Goal: Check status: Check status

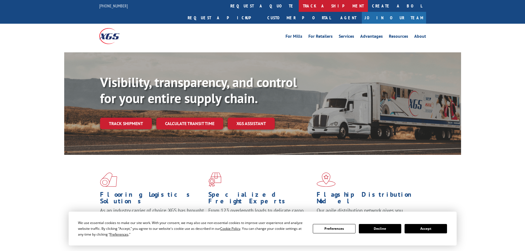
click at [299, 9] on link "track a shipment" at bounding box center [333, 6] width 69 height 12
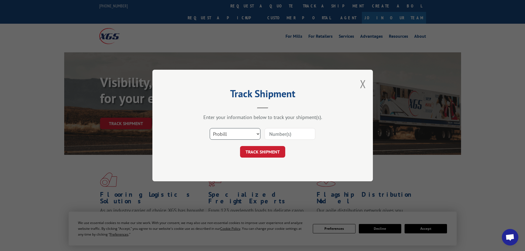
click at [242, 136] on select "Select category... Probill BOL PO" at bounding box center [235, 134] width 51 height 12
select select "bol"
click at [210, 128] on select "Select category... Probill BOL PO" at bounding box center [235, 134] width 51 height 12
drag, startPoint x: 263, startPoint y: 131, endPoint x: 270, endPoint y: 132, distance: 6.7
click at [266, 131] on div "Select category... Probill BOL PO" at bounding box center [262, 134] width 165 height 18
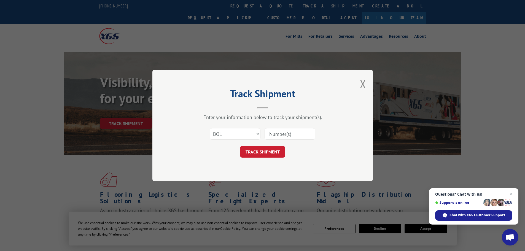
drag, startPoint x: 277, startPoint y: 133, endPoint x: 279, endPoint y: 130, distance: 2.8
click at [278, 133] on input at bounding box center [290, 134] width 51 height 12
drag, startPoint x: 279, startPoint y: 130, endPoint x: 296, endPoint y: 135, distance: 17.4
click at [296, 135] on input at bounding box center [290, 134] width 51 height 12
paste input "5266601"
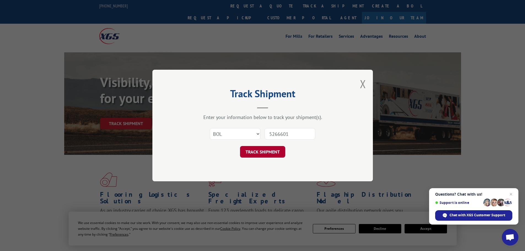
type input "5266601"
click at [269, 151] on button "TRACK SHIPMENT" at bounding box center [262, 152] width 45 height 12
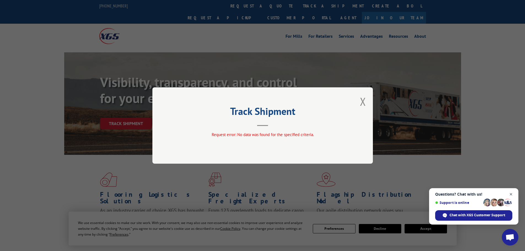
click at [510, 194] on span "Close chat" at bounding box center [511, 194] width 7 height 7
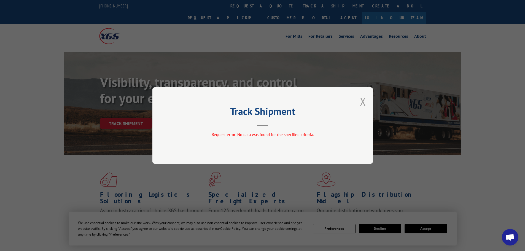
drag, startPoint x: 493, startPoint y: 0, endPoint x: 362, endPoint y: 104, distance: 166.9
click at [362, 104] on button "Close modal" at bounding box center [363, 101] width 6 height 15
